Goal: Find specific page/section: Find specific page/section

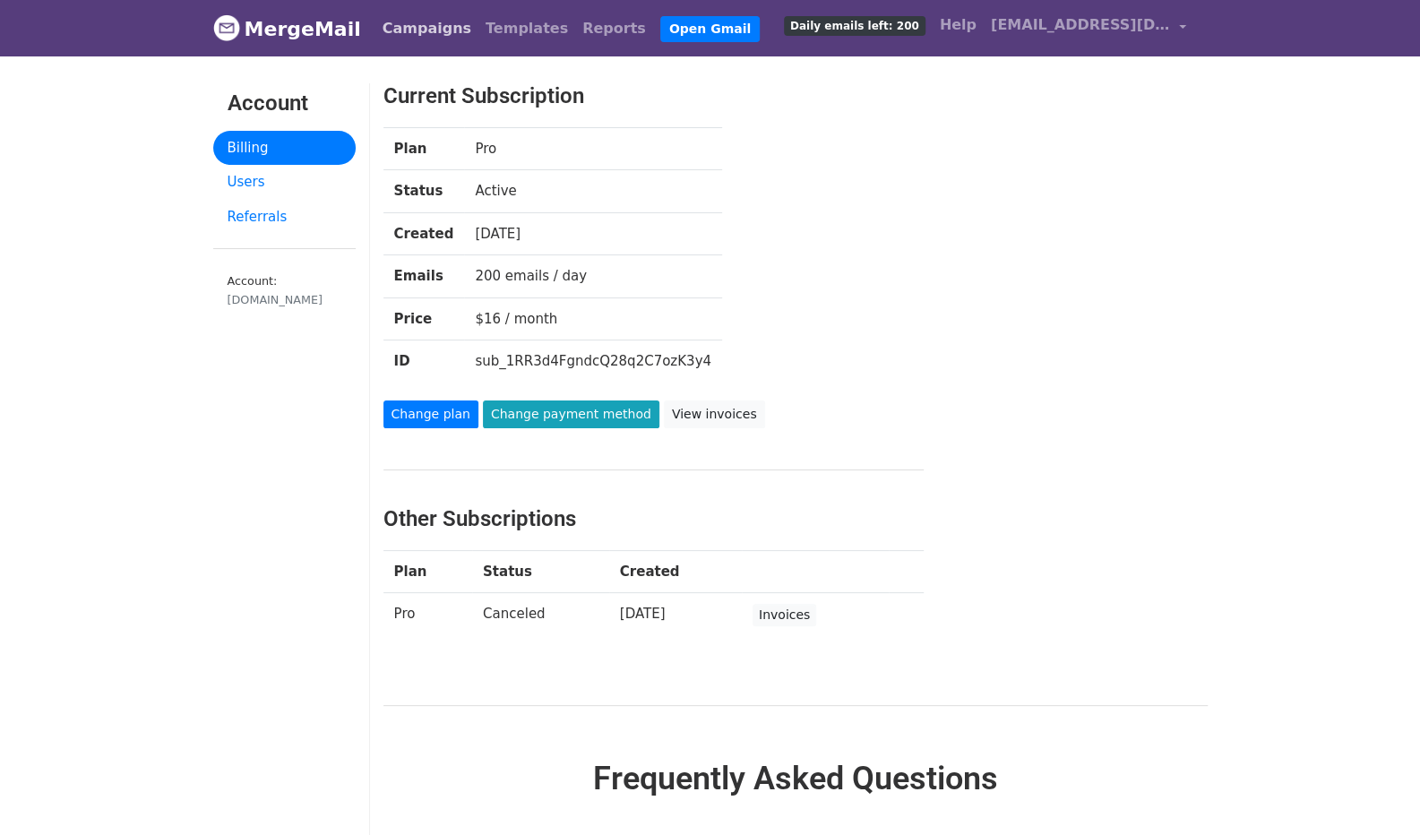
click at [417, 40] on link "Campaigns" at bounding box center [426, 29] width 103 height 36
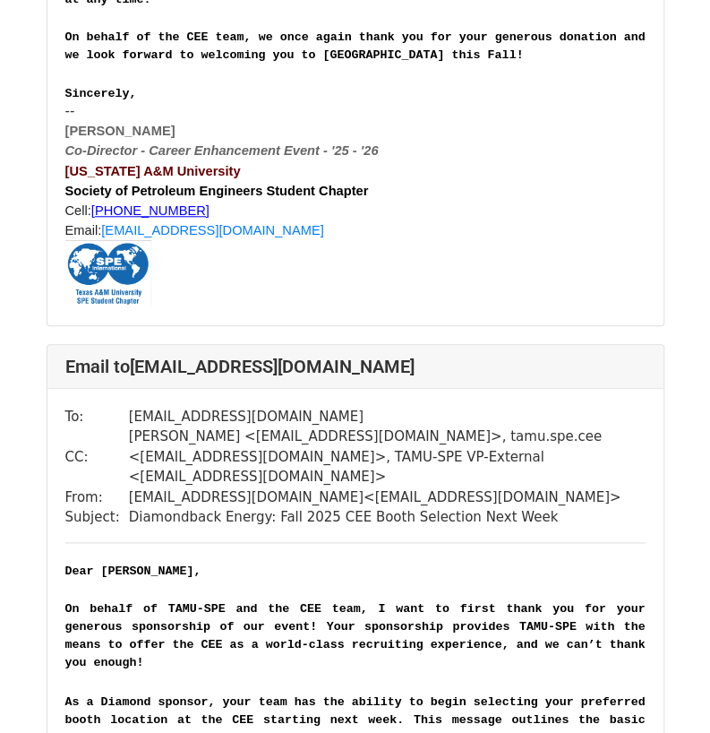
scroll to position [2515, 0]
